Goal: Register for event/course

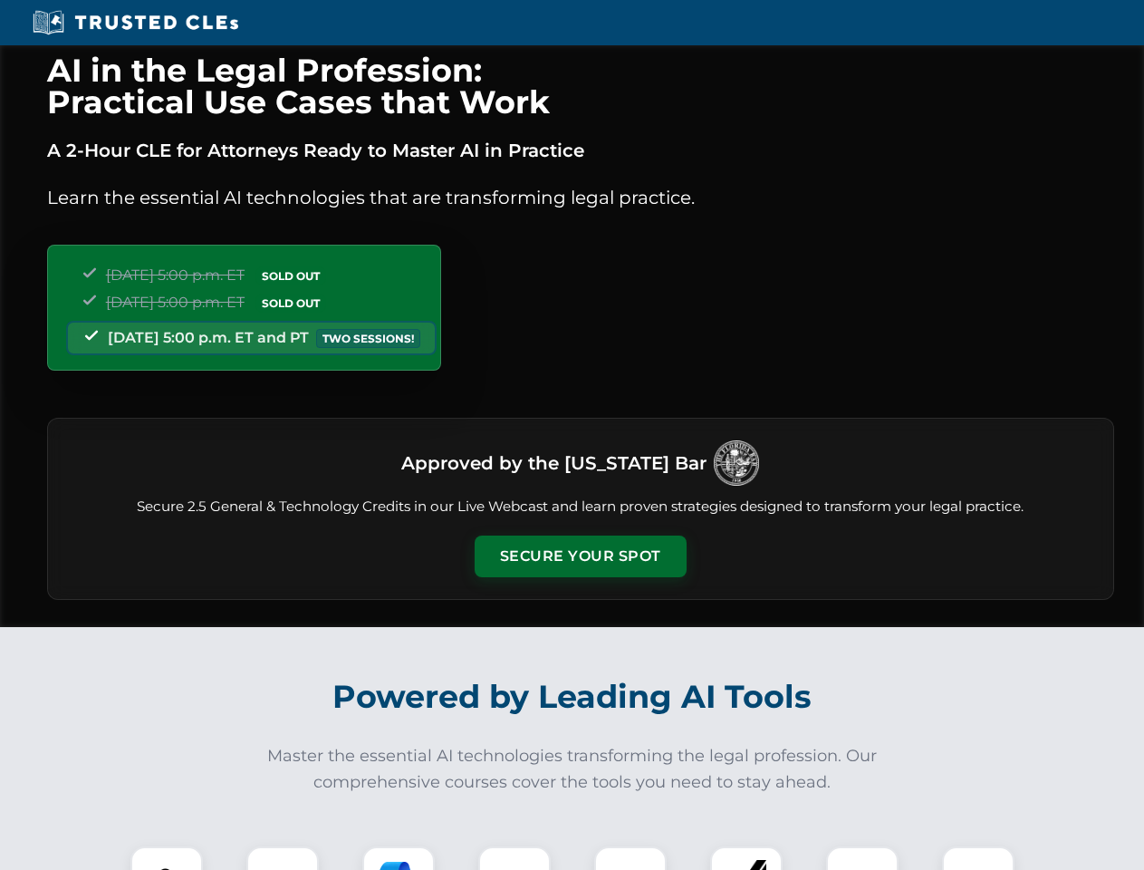
click at [580, 556] on button "Secure Your Spot" at bounding box center [581, 557] width 212 height 42
click at [167, 858] on img at bounding box center [166, 882] width 53 height 53
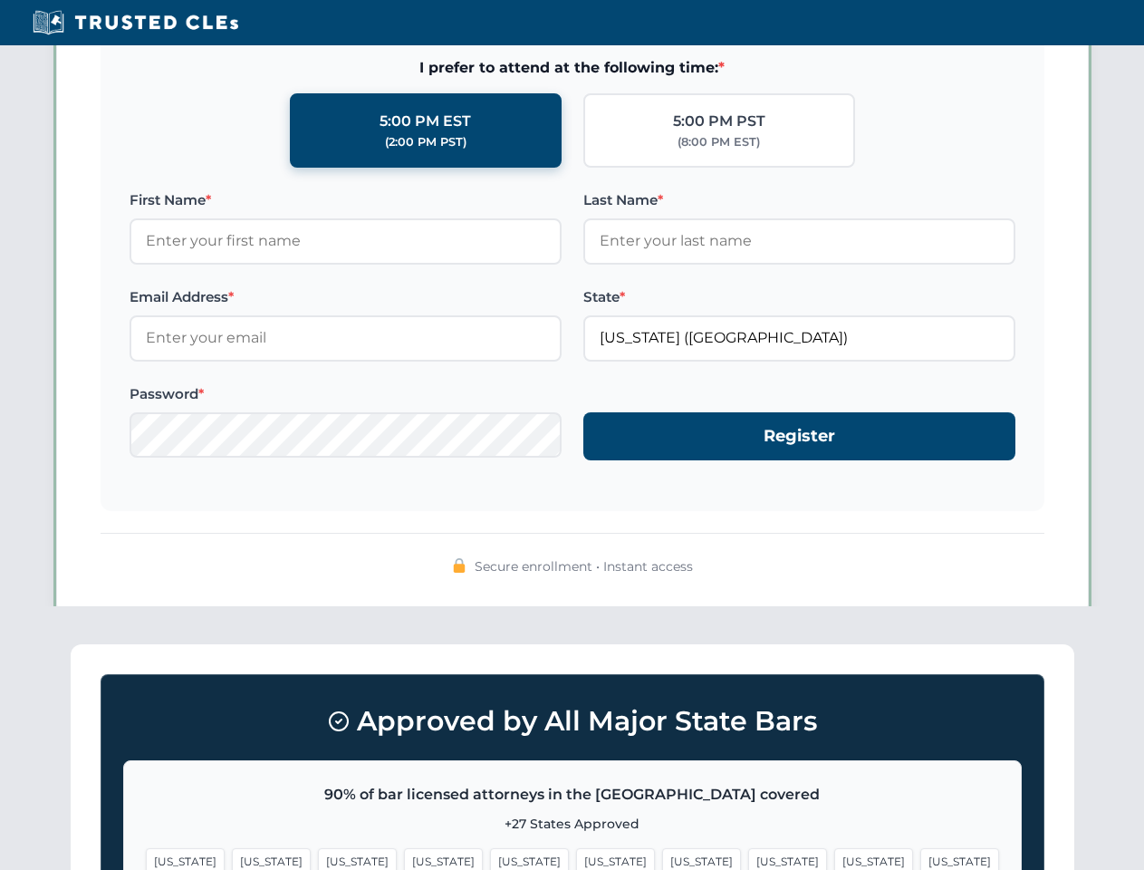
click at [662, 858] on span "[US_STATE]" at bounding box center [701, 861] width 79 height 26
click at [835, 858] on span "[US_STATE]" at bounding box center [874, 861] width 79 height 26
